Goal: Information Seeking & Learning: Stay updated

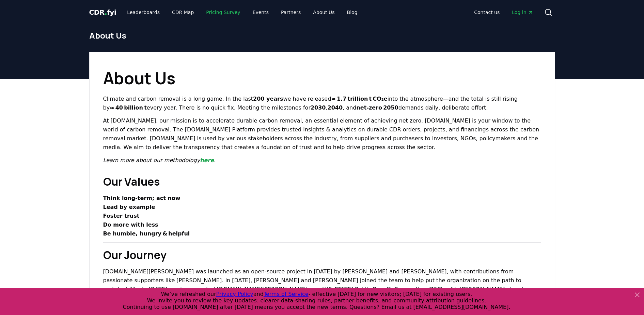
click at [215, 11] on link "Pricing Survey" at bounding box center [223, 12] width 45 height 12
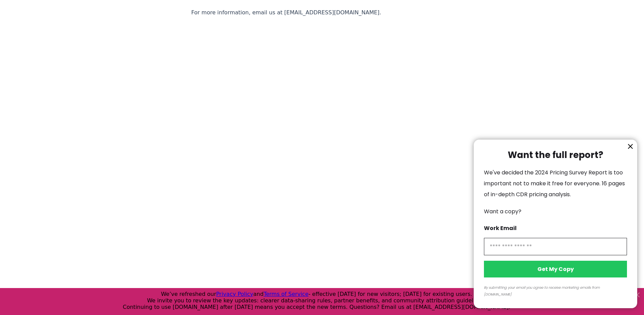
scroll to position [1491, 0]
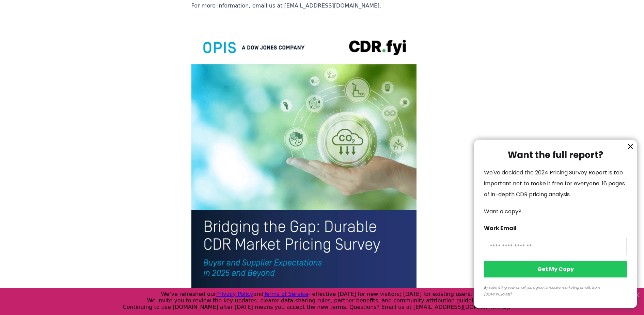
click at [296, 62] on div at bounding box center [322, 157] width 644 height 315
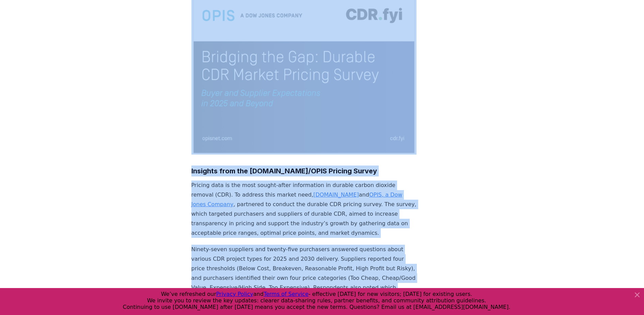
scroll to position [0, 0]
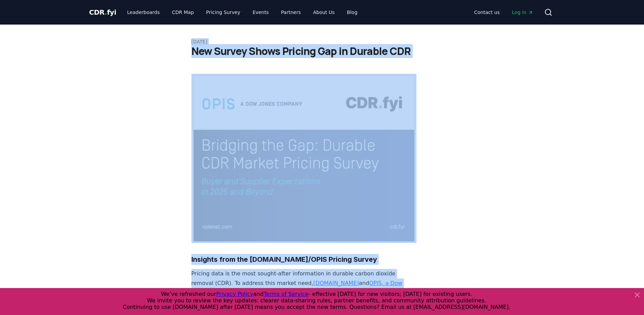
drag, startPoint x: 394, startPoint y: 186, endPoint x: 159, endPoint y: 35, distance: 279.3
copy article "Loremip 84, 9389 Dol Sitame Conse Adipisc Eli se Doeiusm TEM Incididu utla etd …"
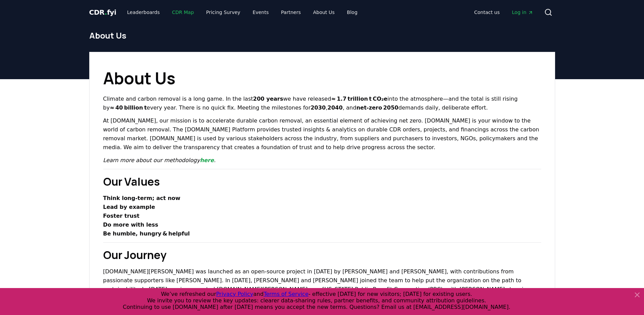
click at [174, 12] on link "CDR Map" at bounding box center [183, 12] width 33 height 12
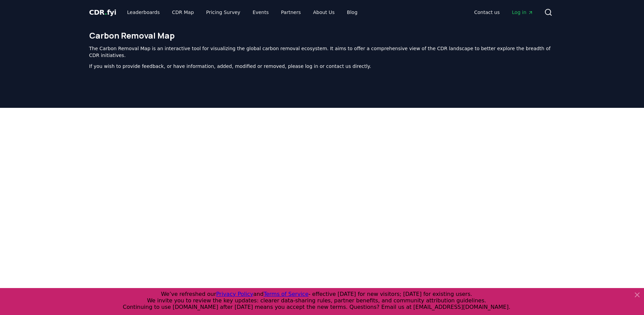
scroll to position [210, 0]
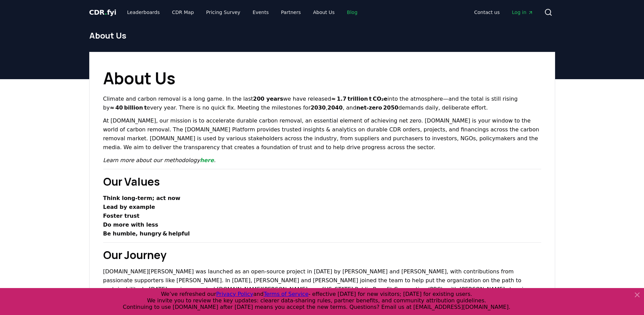
click at [342, 12] on link "Blog" at bounding box center [352, 12] width 21 height 12
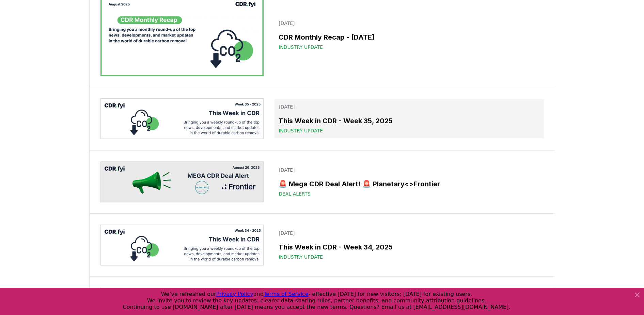
scroll to position [298, 0]
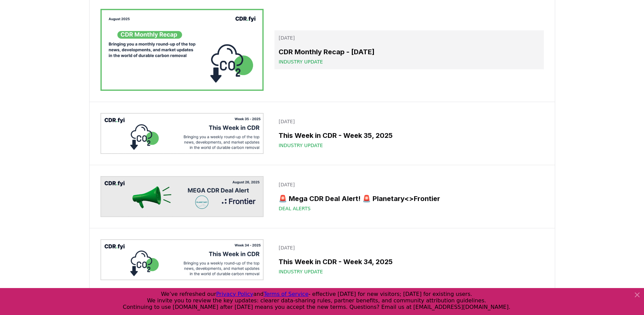
click at [294, 57] on h3 "CDR Monthly Recap - [DATE]" at bounding box center [409, 52] width 261 height 10
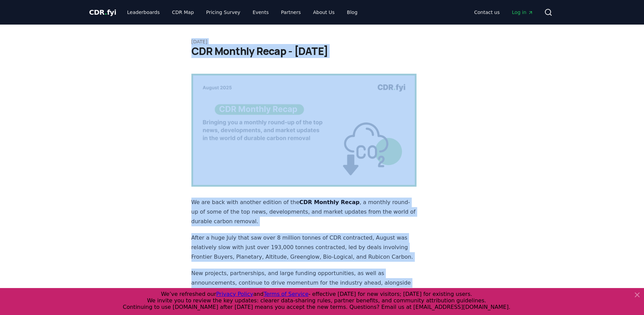
drag, startPoint x: 241, startPoint y: 165, endPoint x: 167, endPoint y: 38, distance: 146.6
copy article "[DATE] CDR Monthly Recap - [DATE] We are back with another edition of the CDR M…"
